Goal: Task Accomplishment & Management: Use online tool/utility

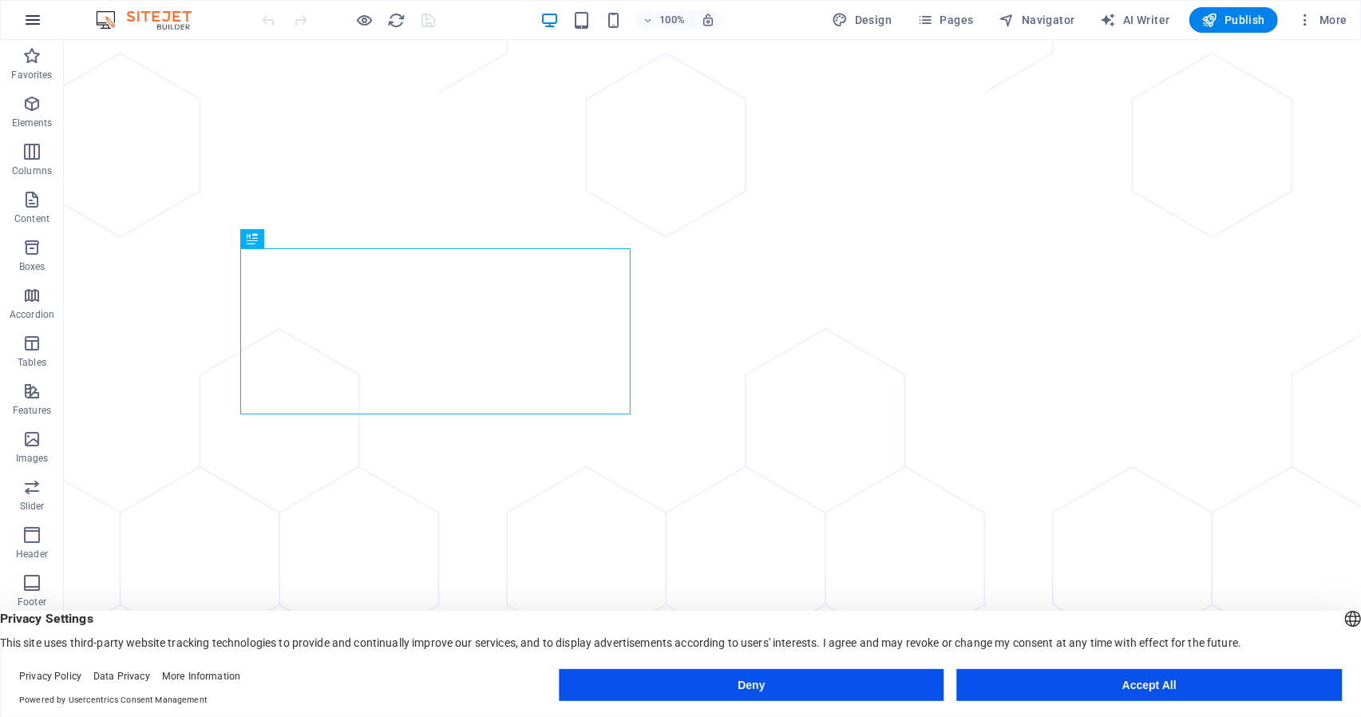
click at [38, 20] on icon "button" at bounding box center [32, 19] width 19 height 19
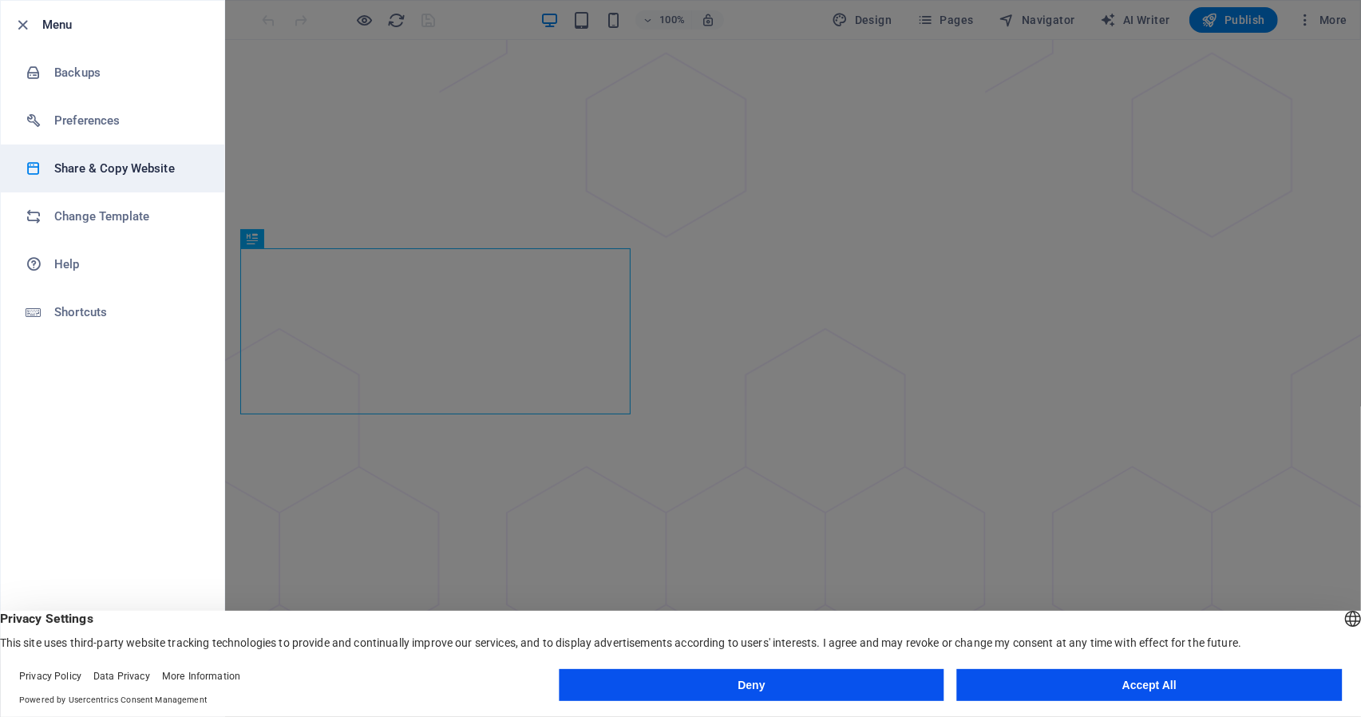
click at [65, 168] on h6 "Share & Copy Website" at bounding box center [128, 168] width 148 height 19
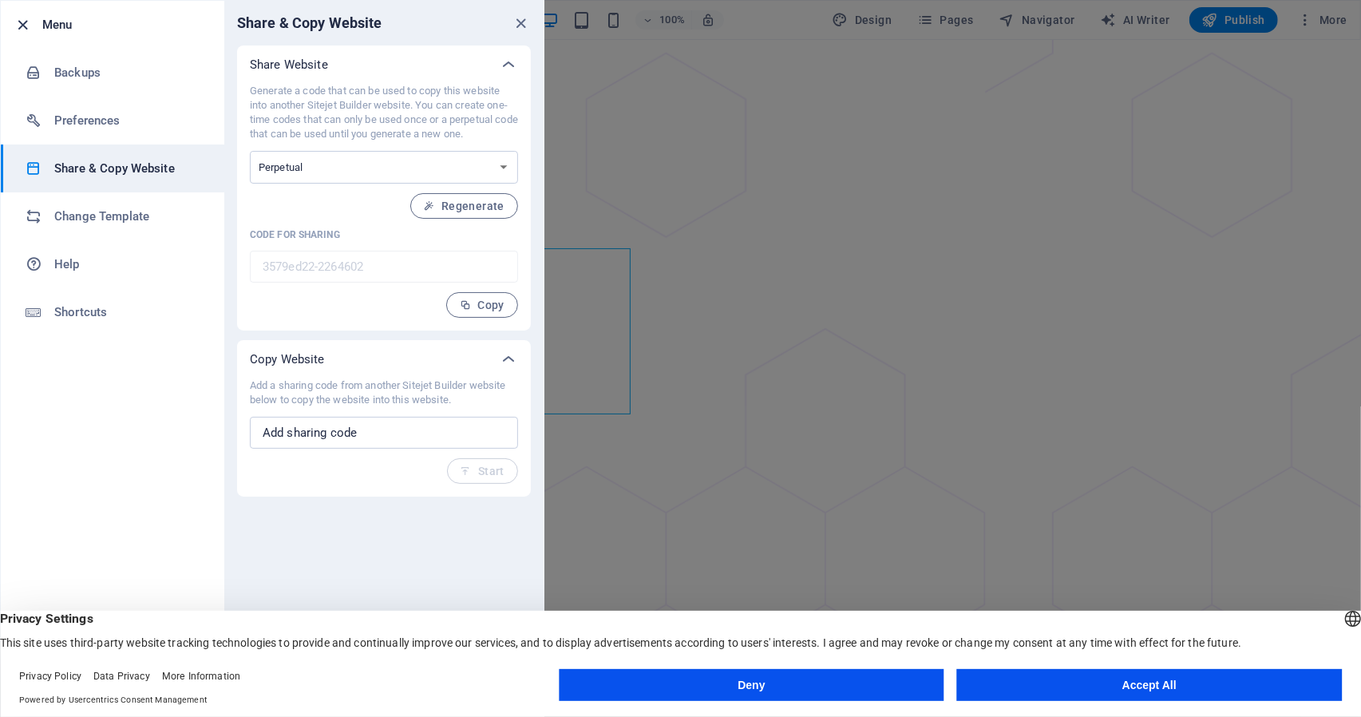
click at [22, 24] on icon "button" at bounding box center [23, 25] width 18 height 18
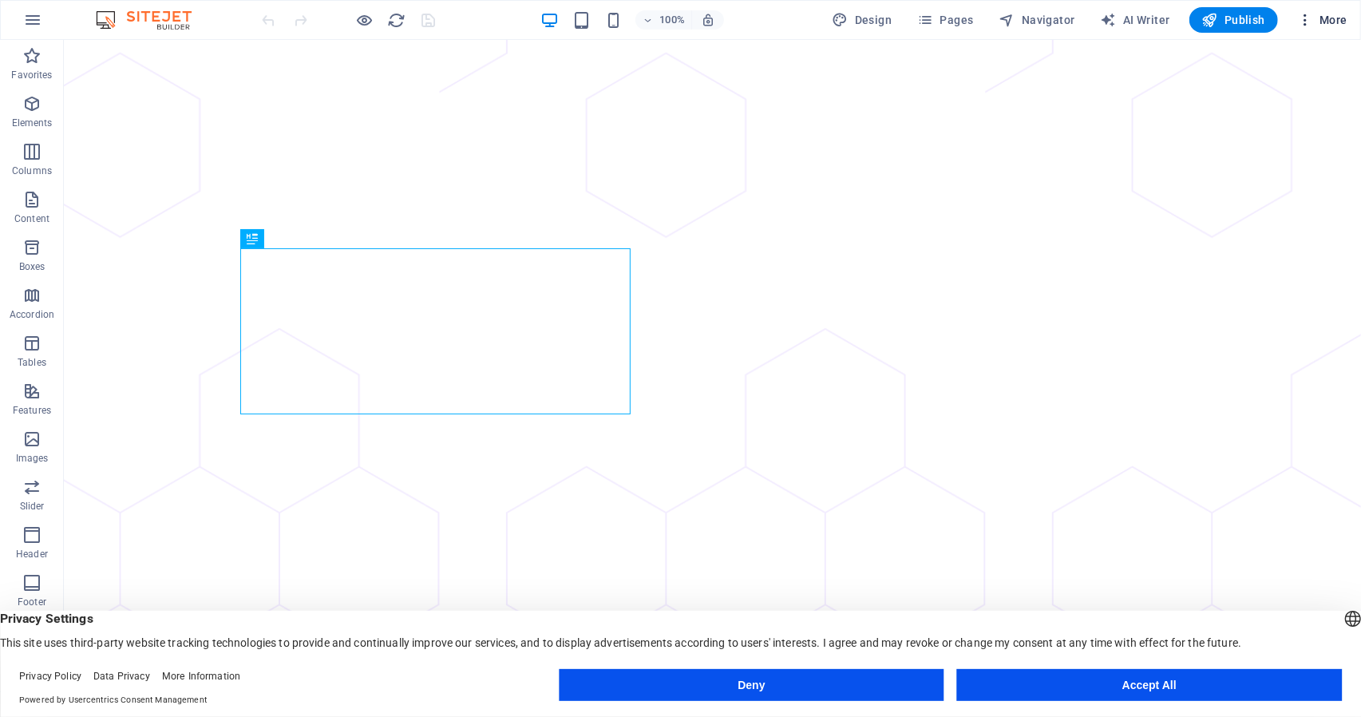
click at [1323, 27] on button "More" at bounding box center [1322, 20] width 63 height 26
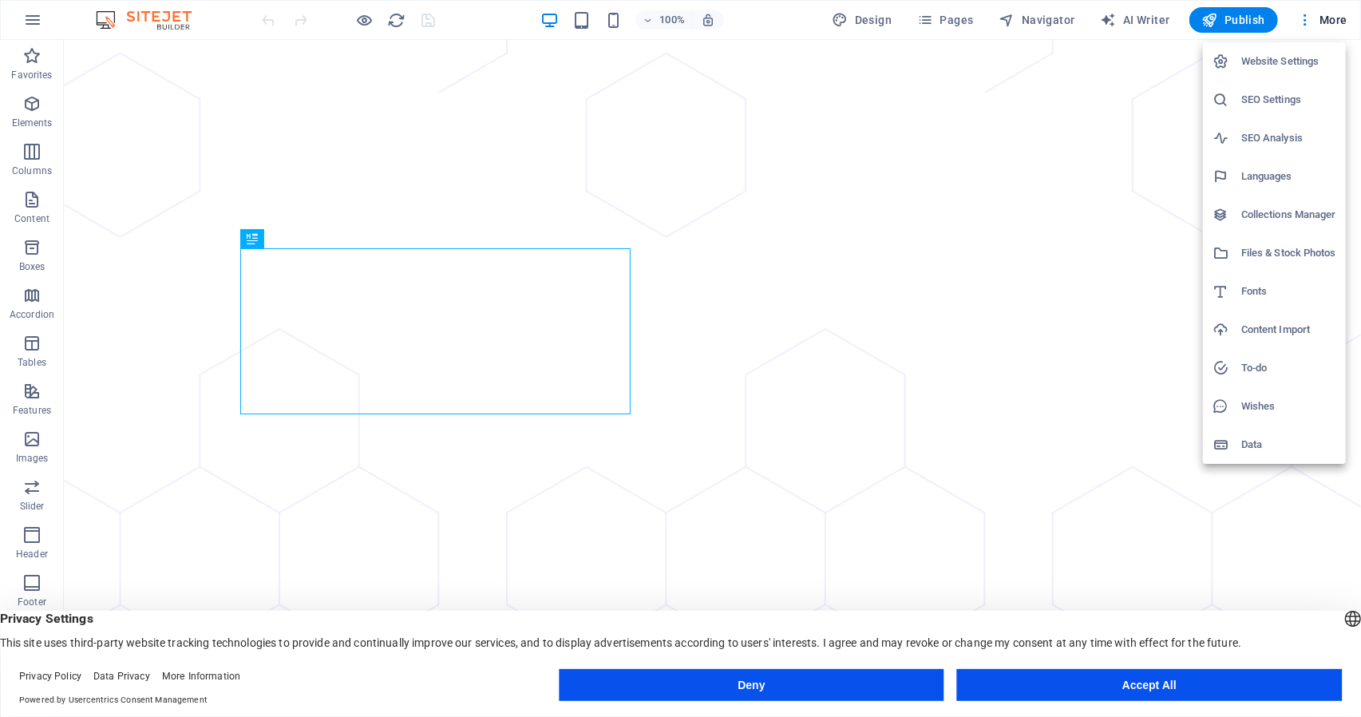
click at [1261, 139] on h6 "SEO Analysis" at bounding box center [1289, 138] width 95 height 19
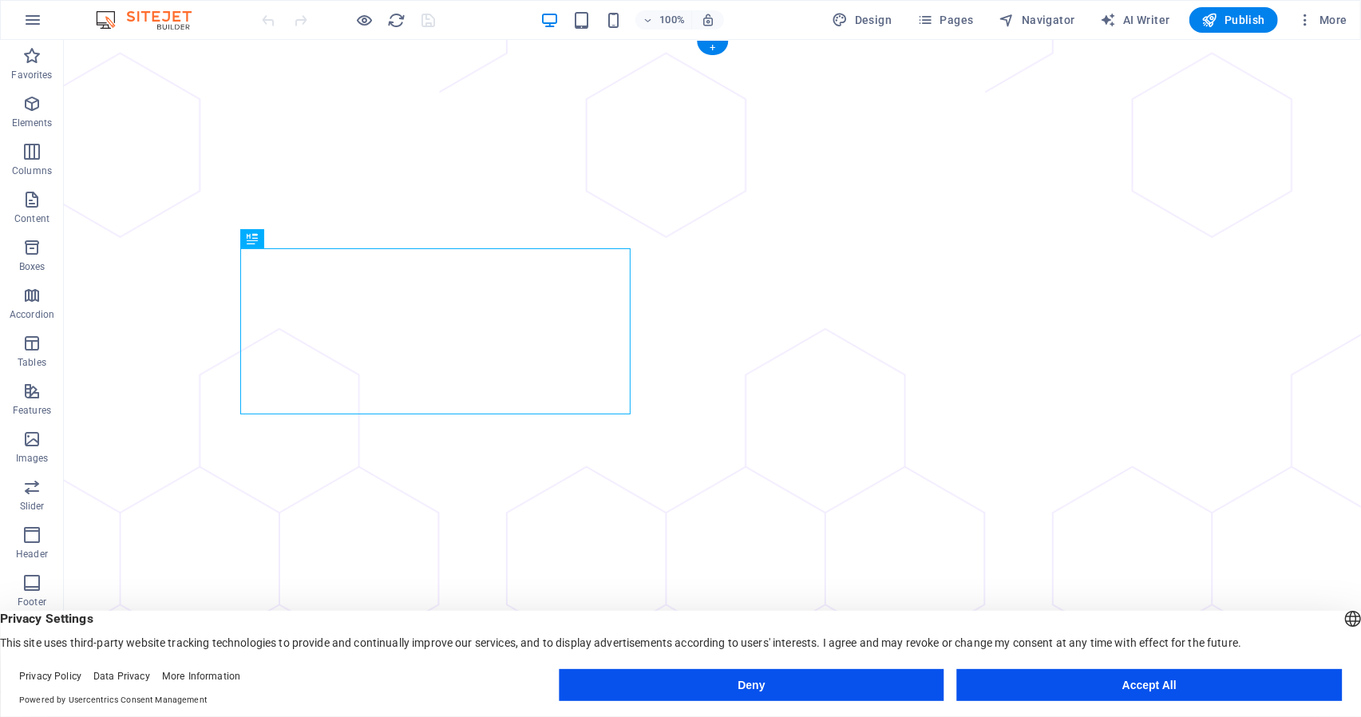
select select "[DOMAIN_NAME]"
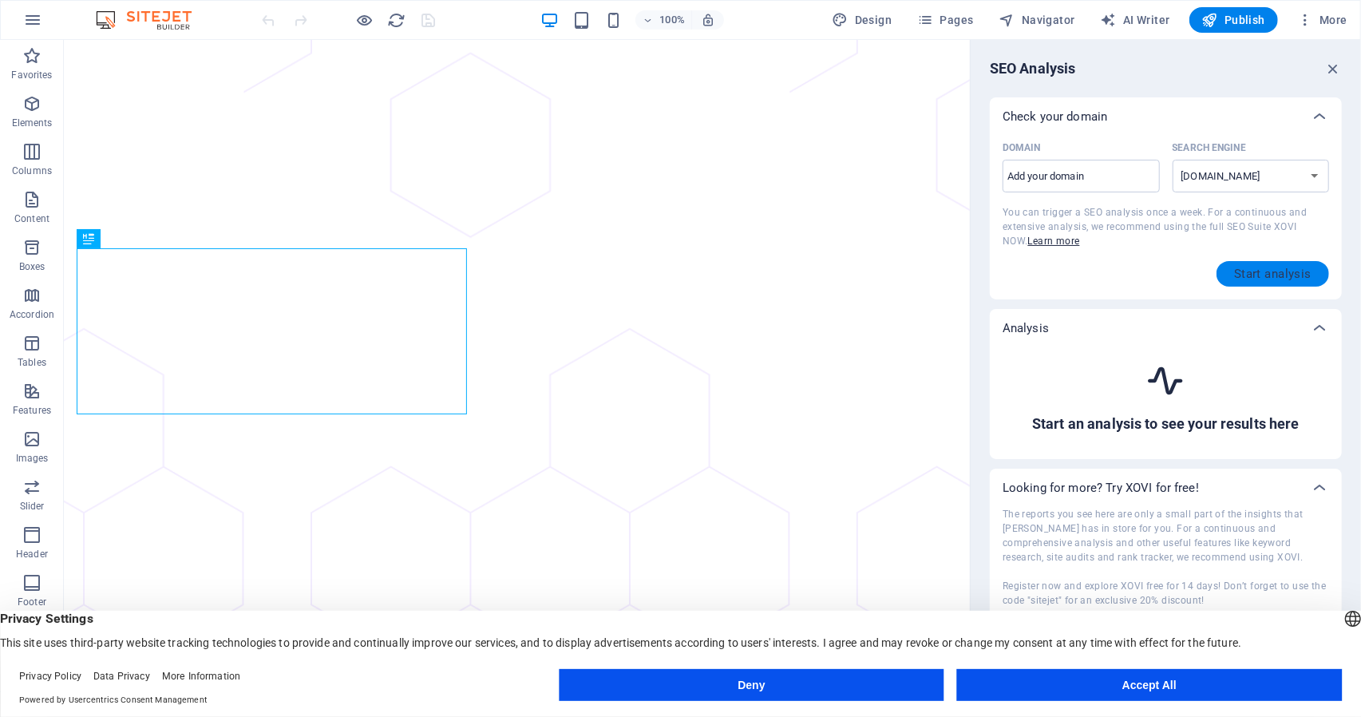
click at [1273, 282] on button "Start analysis" at bounding box center [1273, 274] width 113 height 26
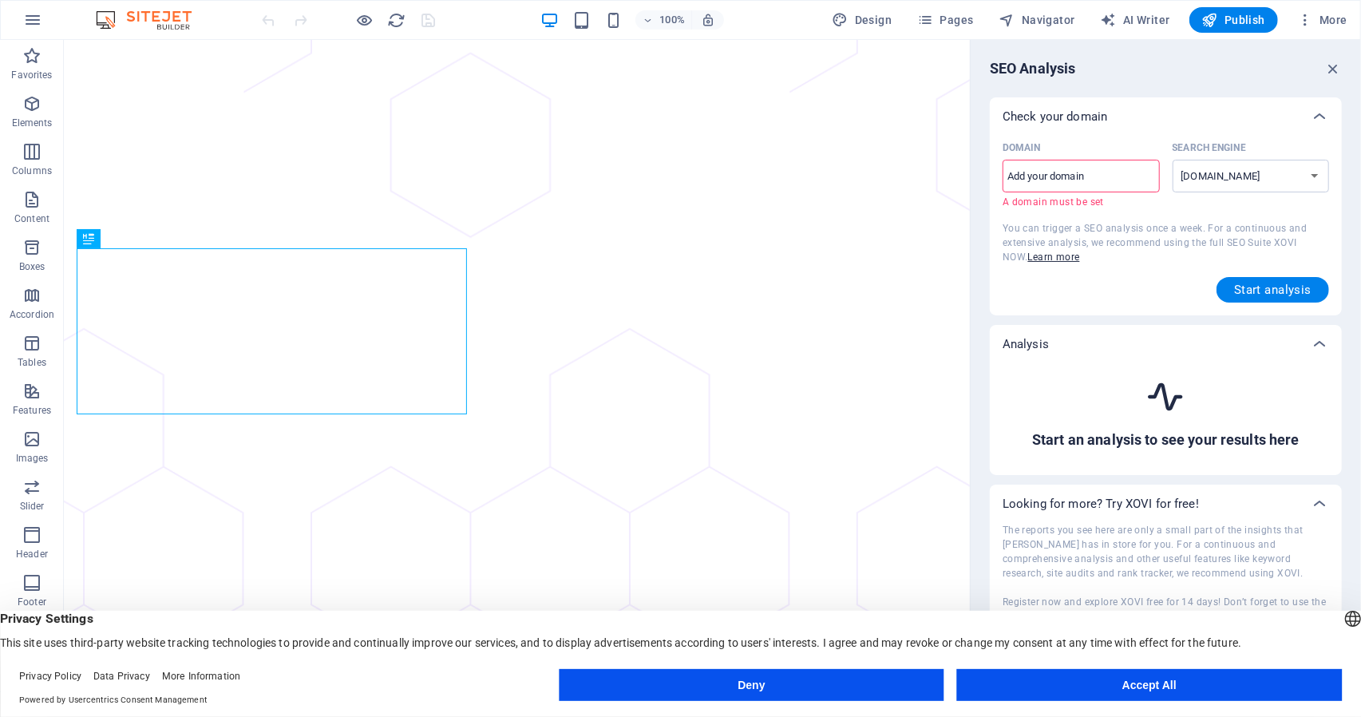
click at [1051, 169] on input "Domain ​ A domain must be set" at bounding box center [1081, 177] width 157 height 26
type input "h"
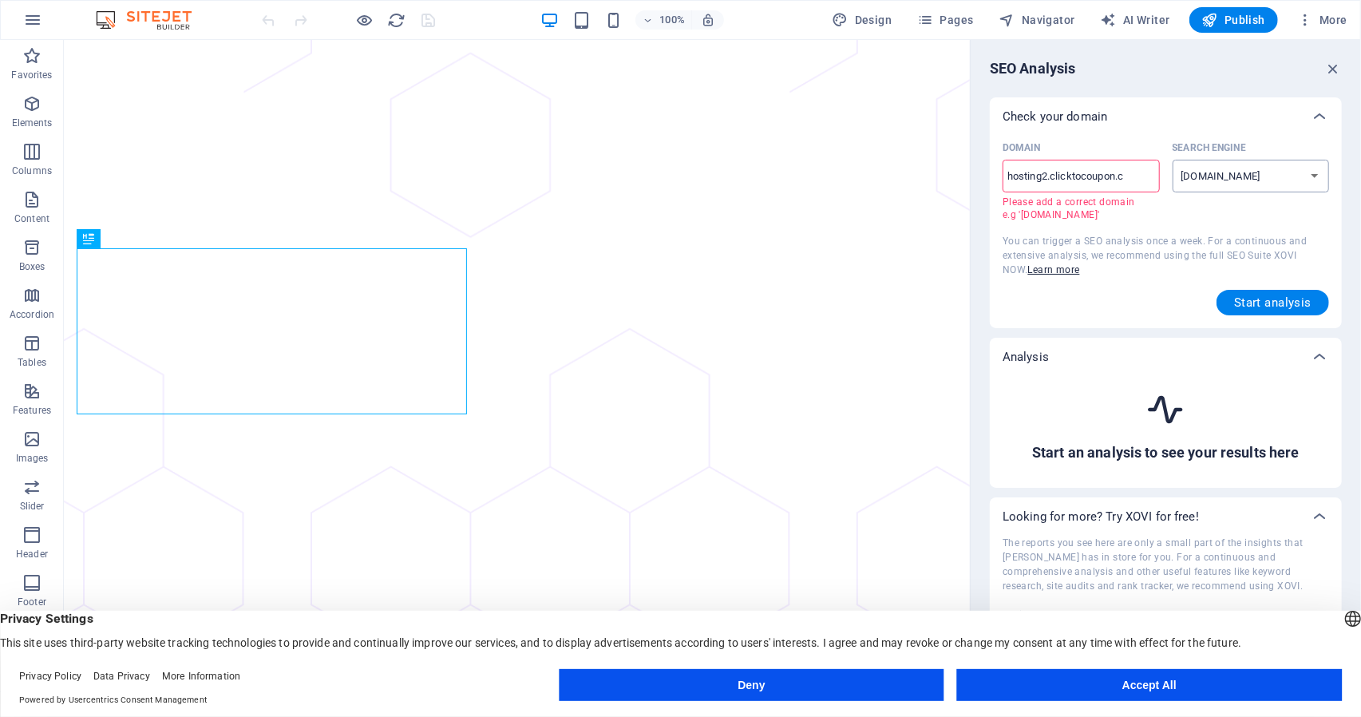
type input "[DOMAIN_NAME]"
select select "[DOMAIN_NAME]"
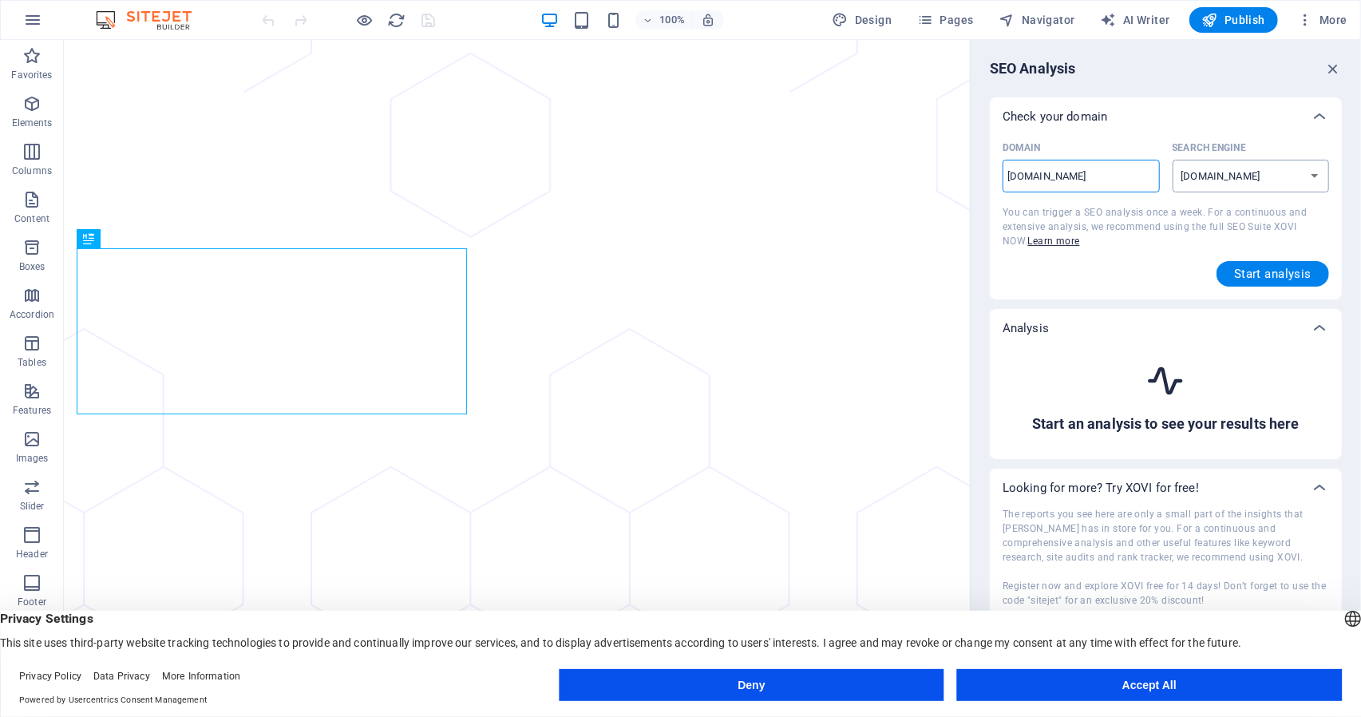
type input "[DOMAIN_NAME]"
select select "[DOMAIN_NAME]"
type input "[DOMAIN_NAME]"
click at [1287, 275] on span "Start analysis" at bounding box center [1272, 273] width 77 height 13
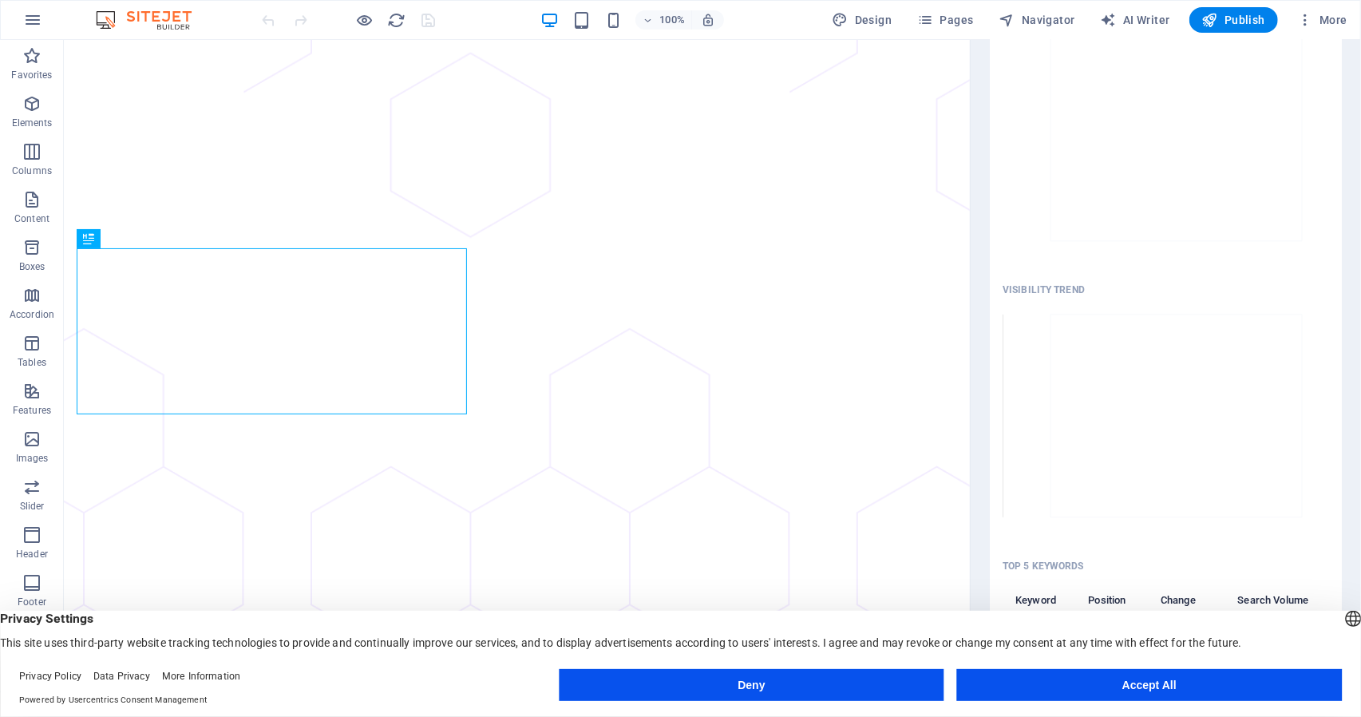
scroll to position [625, 0]
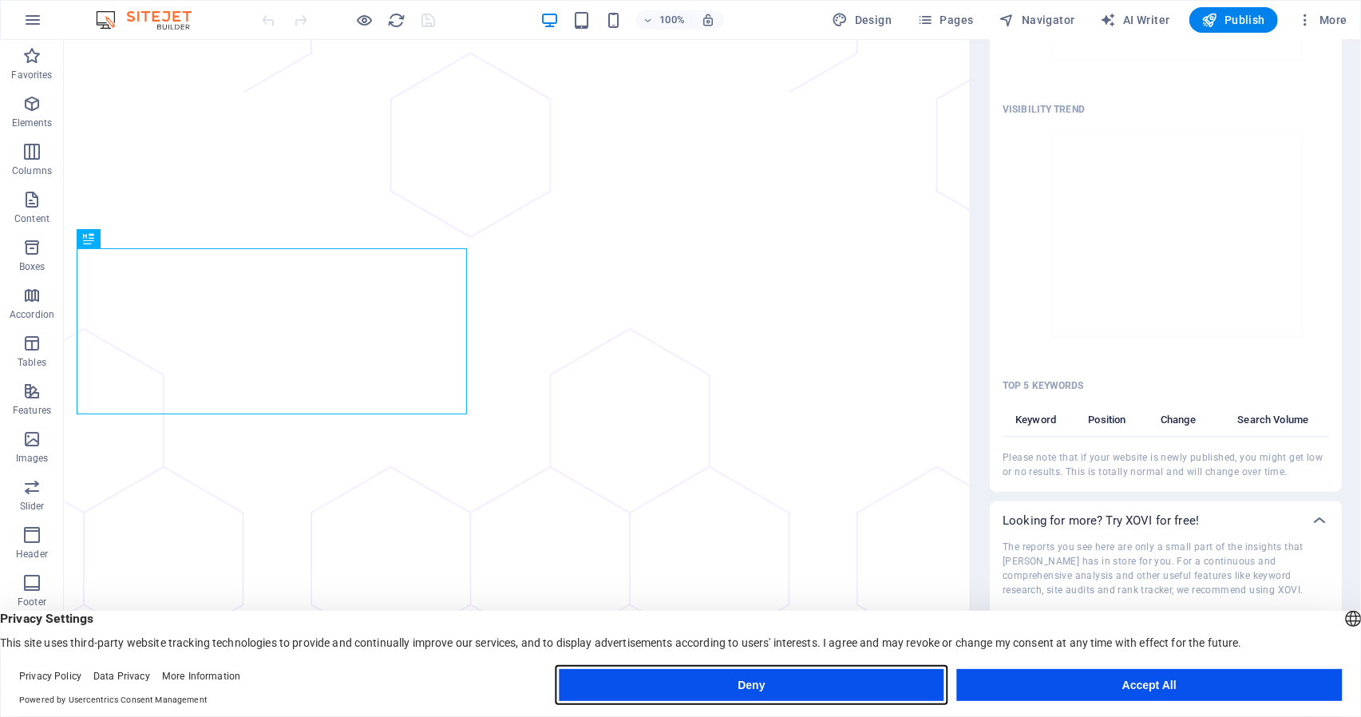
drag, startPoint x: 874, startPoint y: 675, endPoint x: 842, endPoint y: 616, distance: 67.5
click at [874, 675] on button "Deny" at bounding box center [751, 685] width 385 height 32
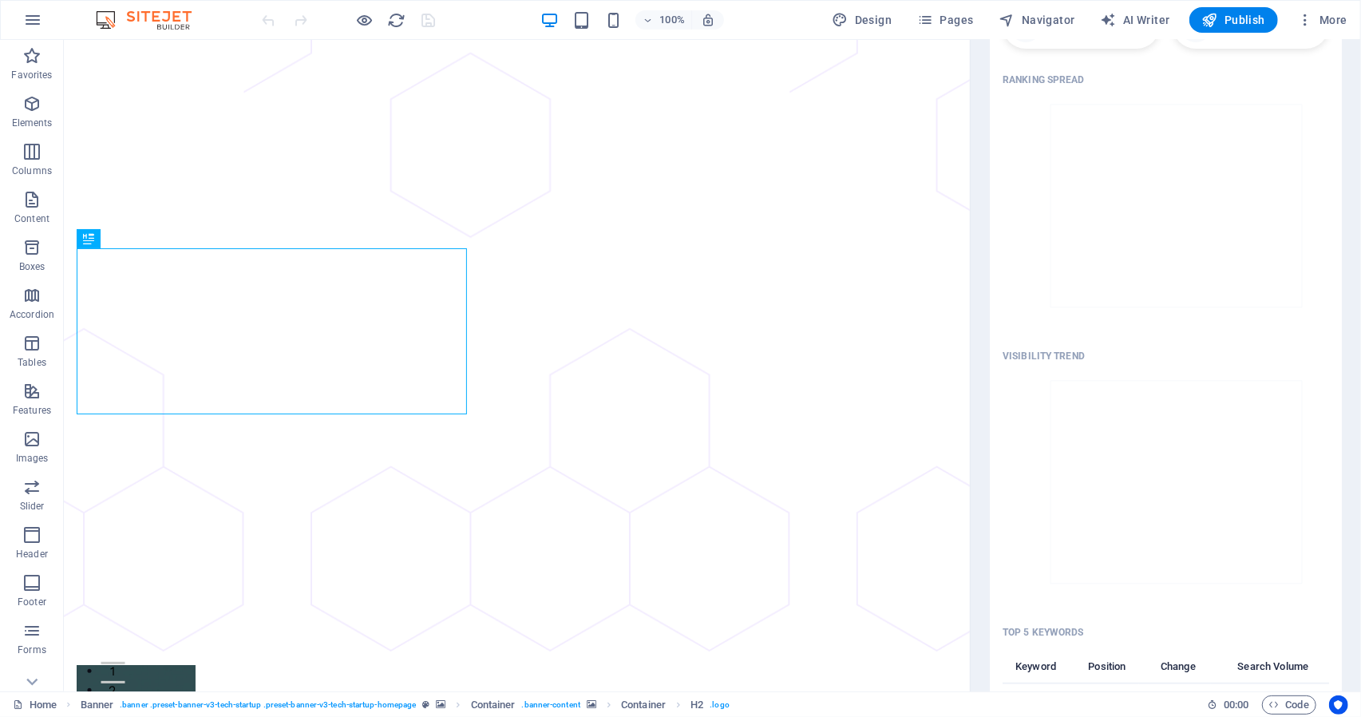
scroll to position [0, 0]
